Goal: Navigation & Orientation: Find specific page/section

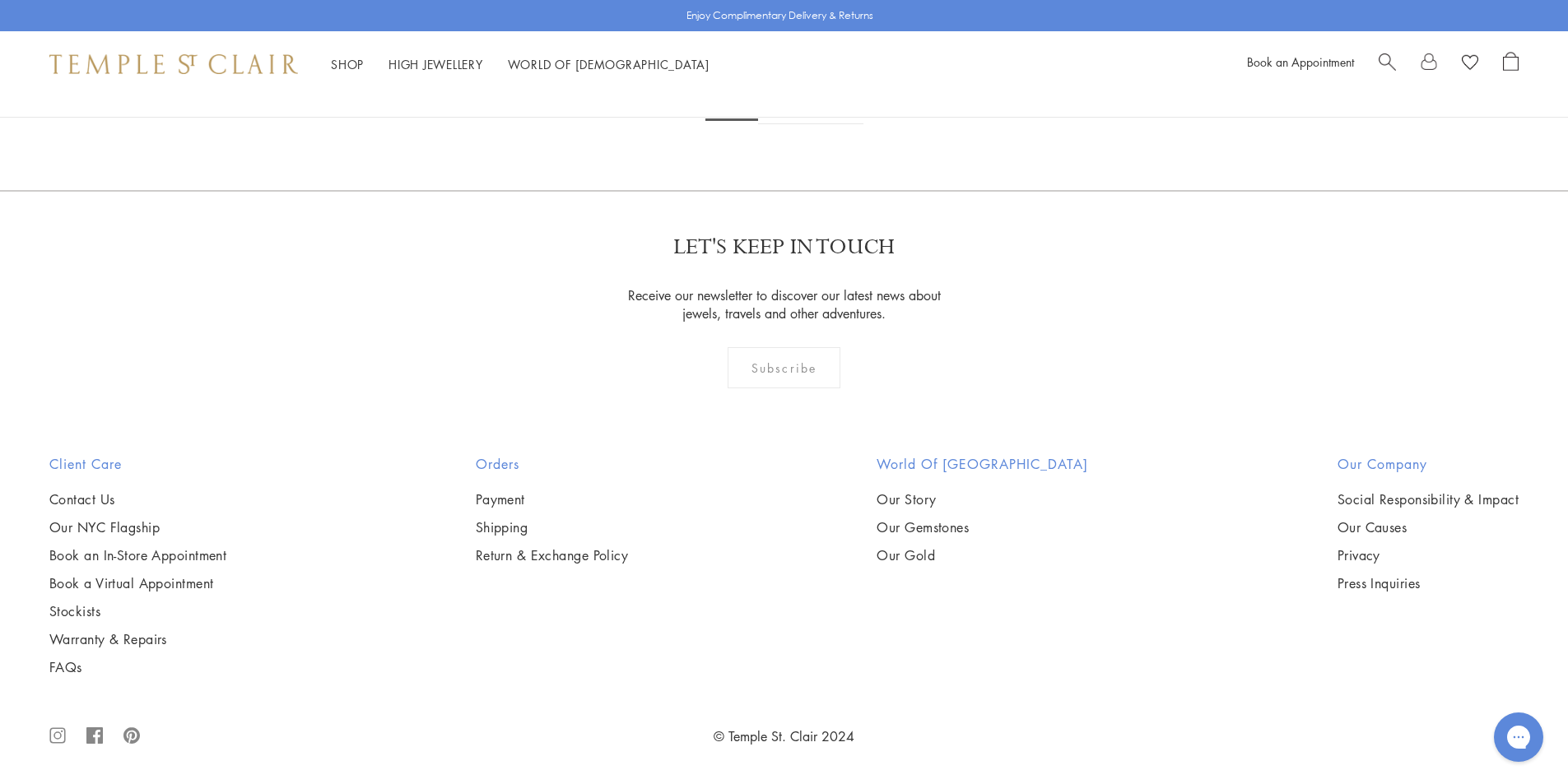
scroll to position [9217, 0]
click at [797, 124] on link "2" at bounding box center [785, 101] width 54 height 45
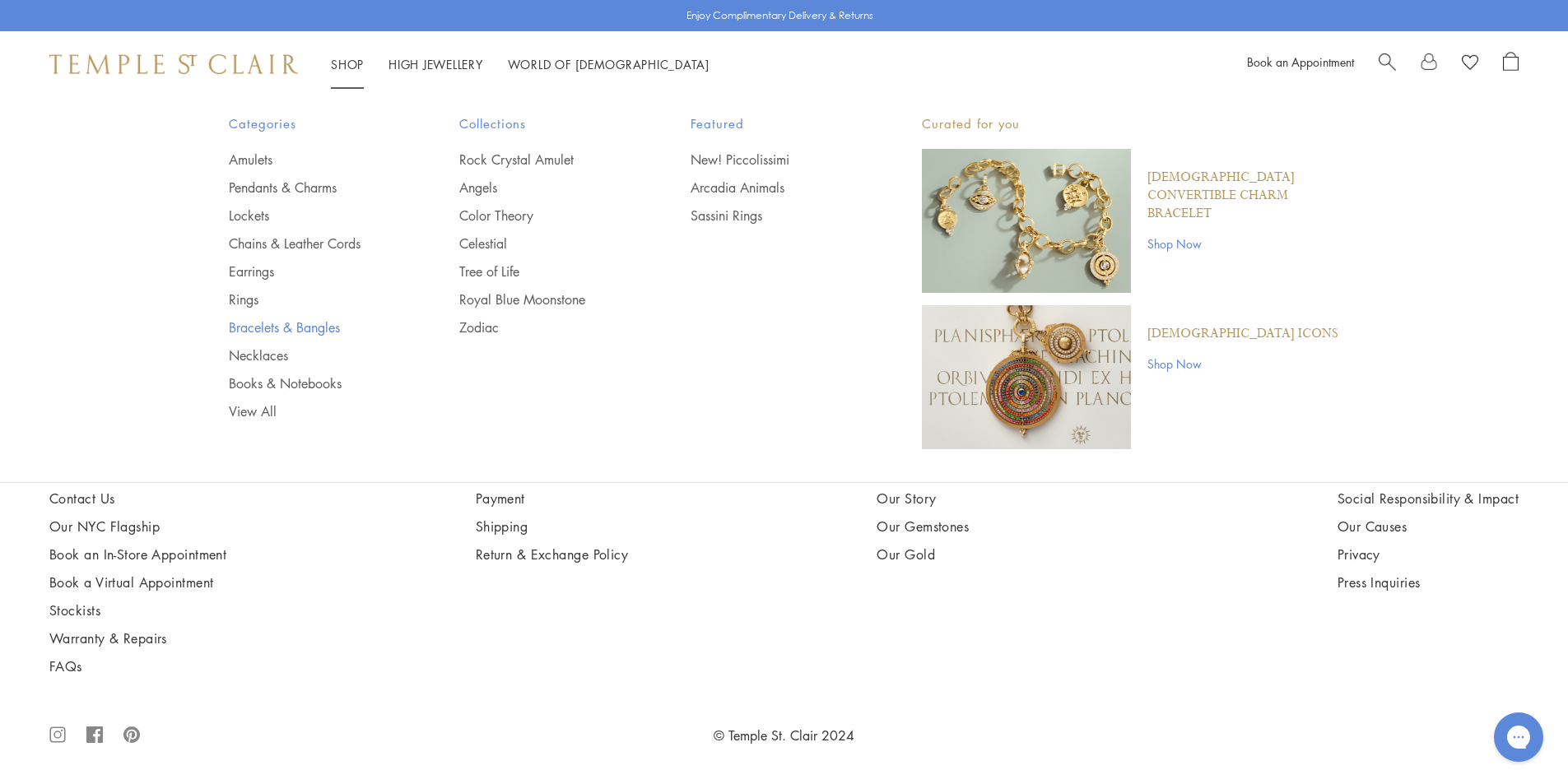
click at [234, 329] on link "Bracelets & Bangles" at bounding box center [312, 328] width 165 height 18
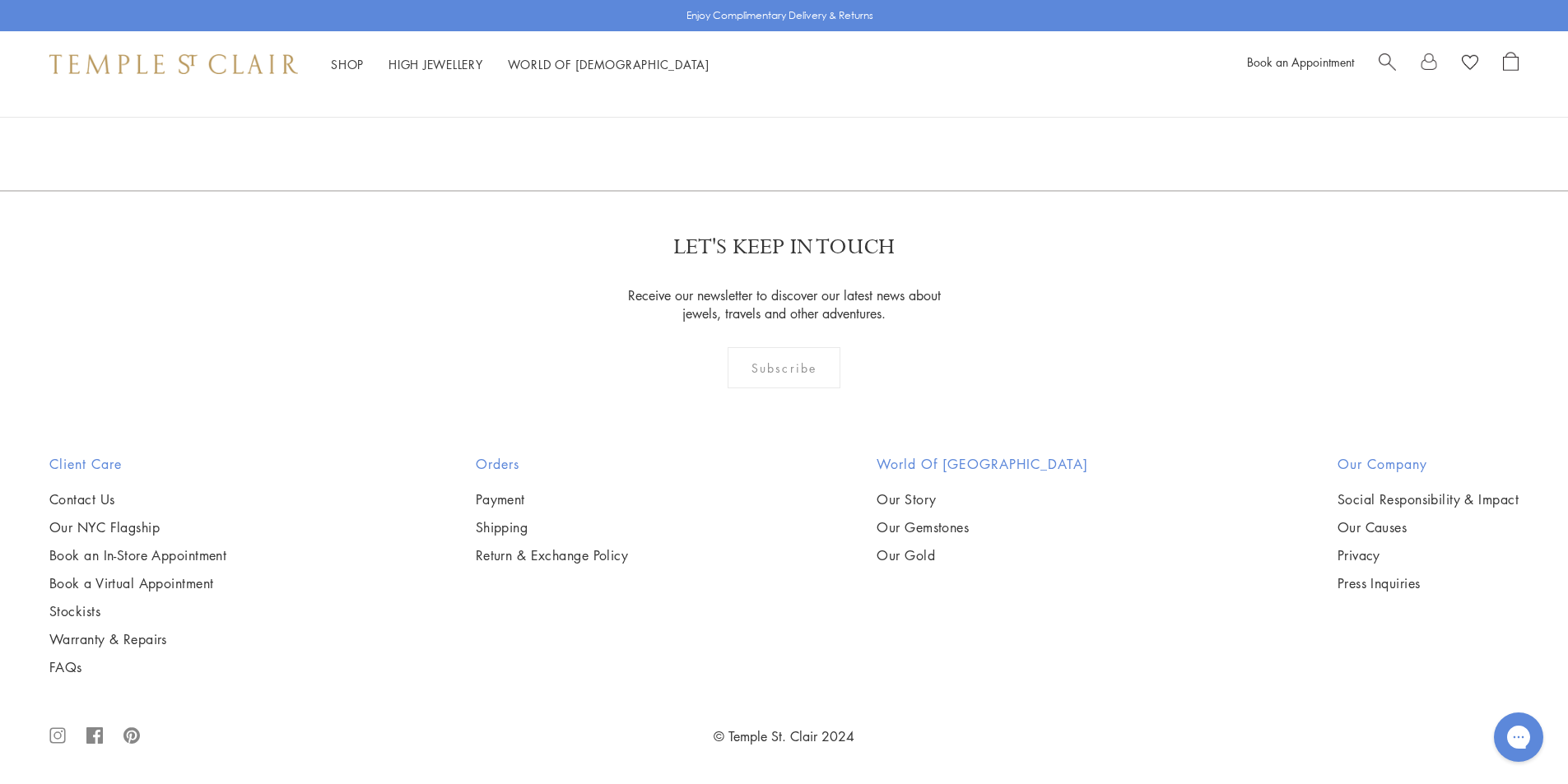
scroll to position [7489, 0]
